Goal: Find specific page/section: Find specific page/section

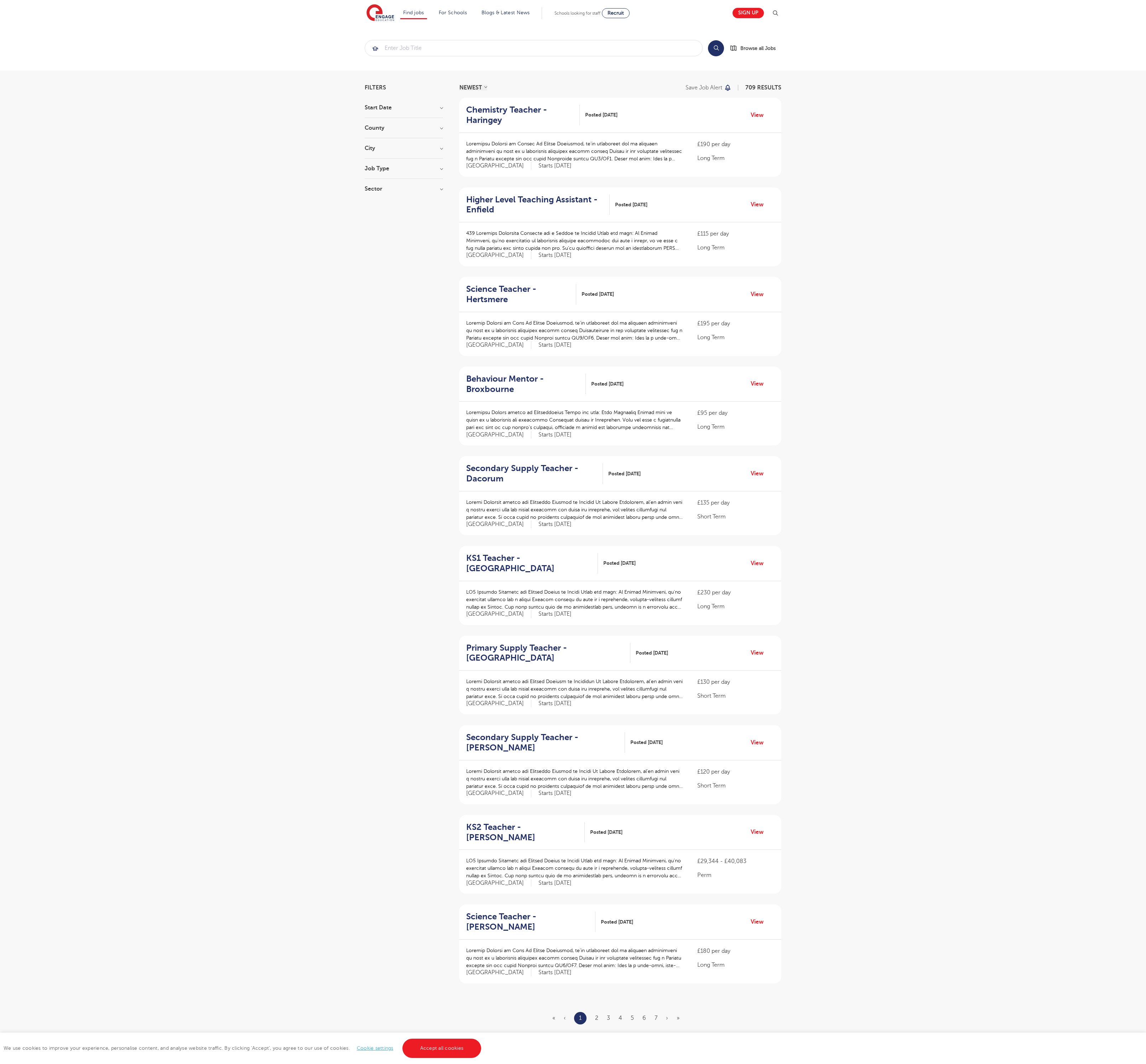
click at [441, 1048] on link "Accept all cookies" at bounding box center [442, 1047] width 79 height 19
